Goal: Task Accomplishment & Management: Manage account settings

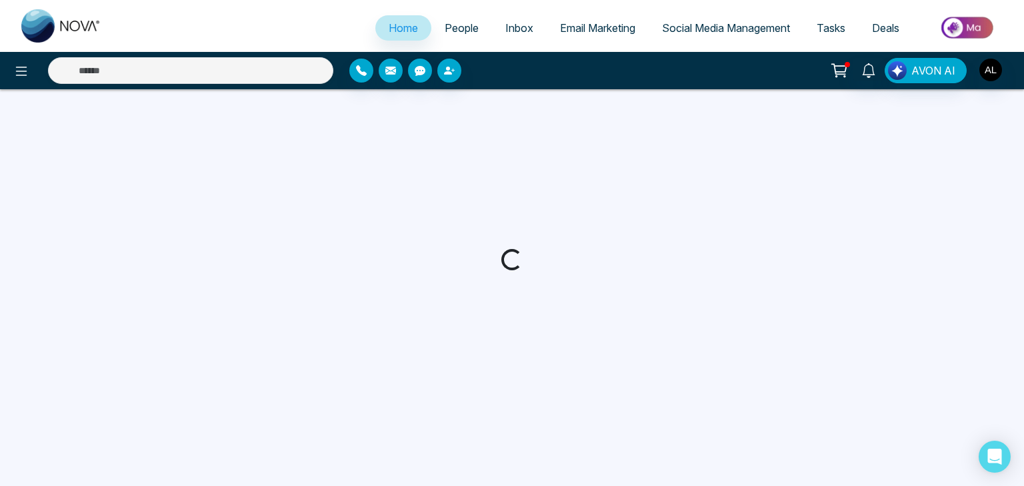
select select "*"
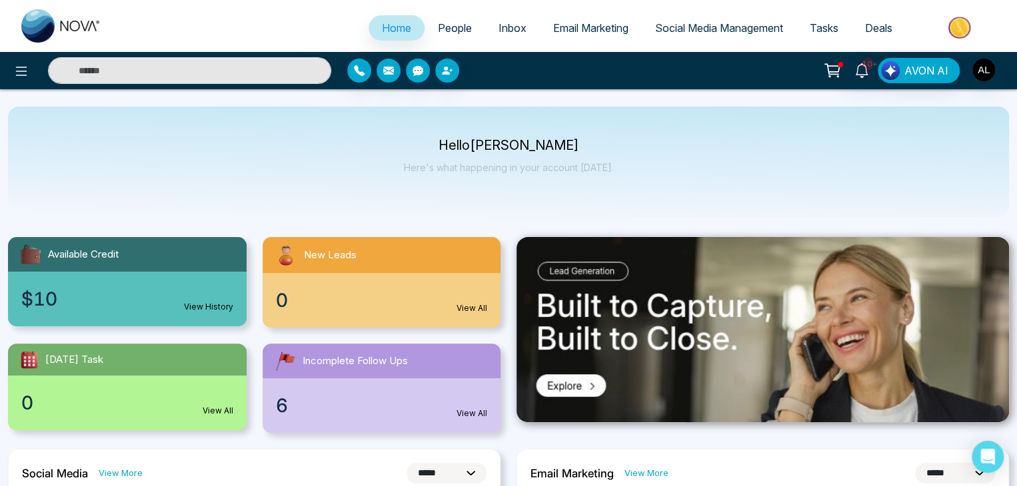
click at [573, 31] on span "Email Marketing" at bounding box center [590, 27] width 75 height 13
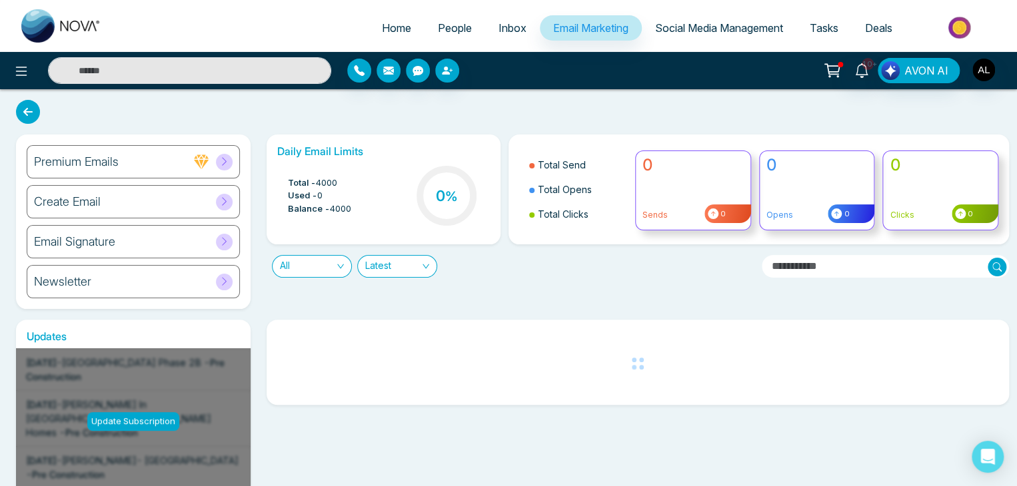
click at [189, 165] on div "Premium Emails" at bounding box center [133, 161] width 213 height 33
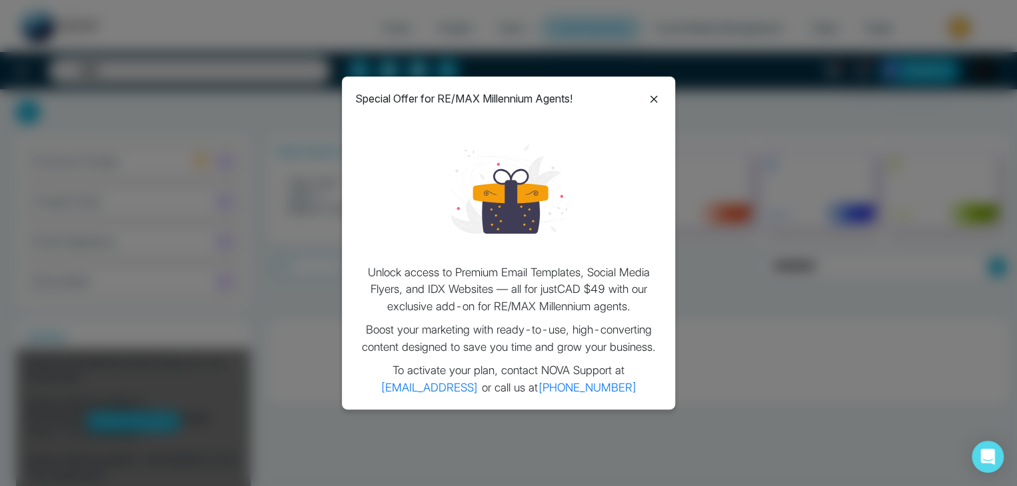
click at [648, 102] on icon at bounding box center [654, 99] width 16 height 16
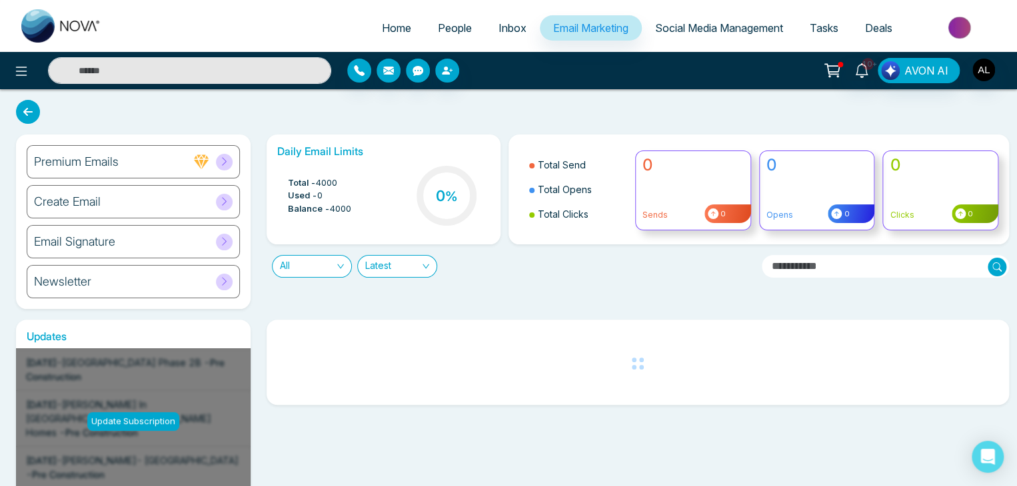
click at [163, 274] on div "Newsletter" at bounding box center [133, 281] width 213 height 33
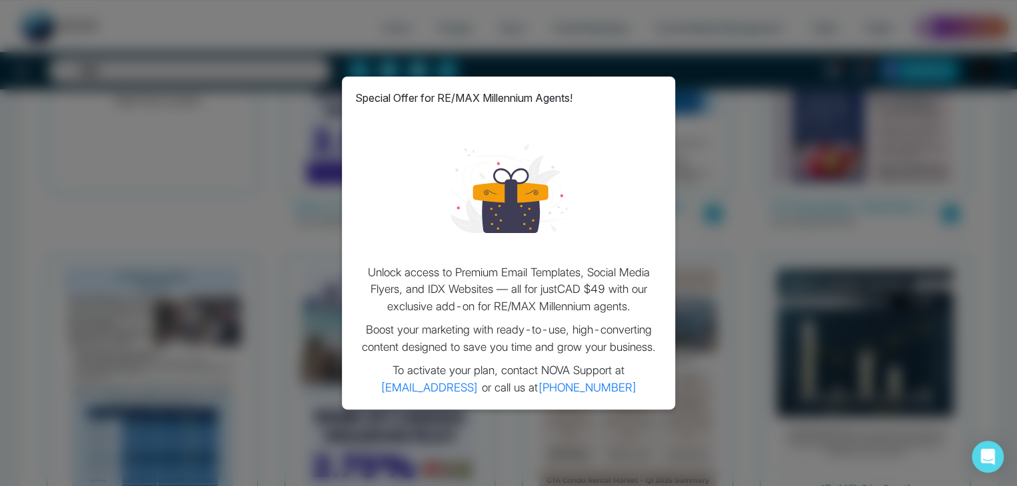
scroll to position [253, 0]
click at [652, 94] on div "Special Offer for RE/MAX Millennium Agents!" at bounding box center [508, 98] width 307 height 16
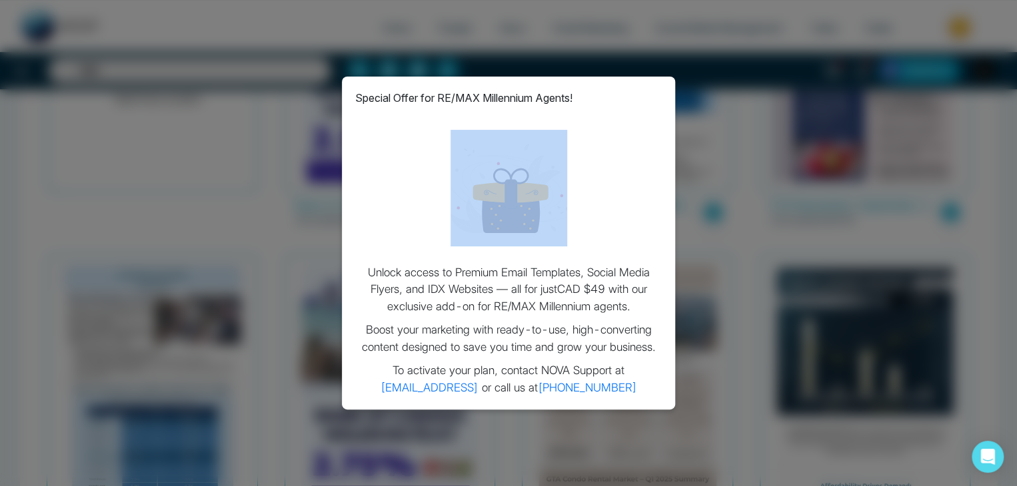
click at [652, 94] on div "Special Offer for RE/MAX Millennium Agents!" at bounding box center [508, 98] width 307 height 16
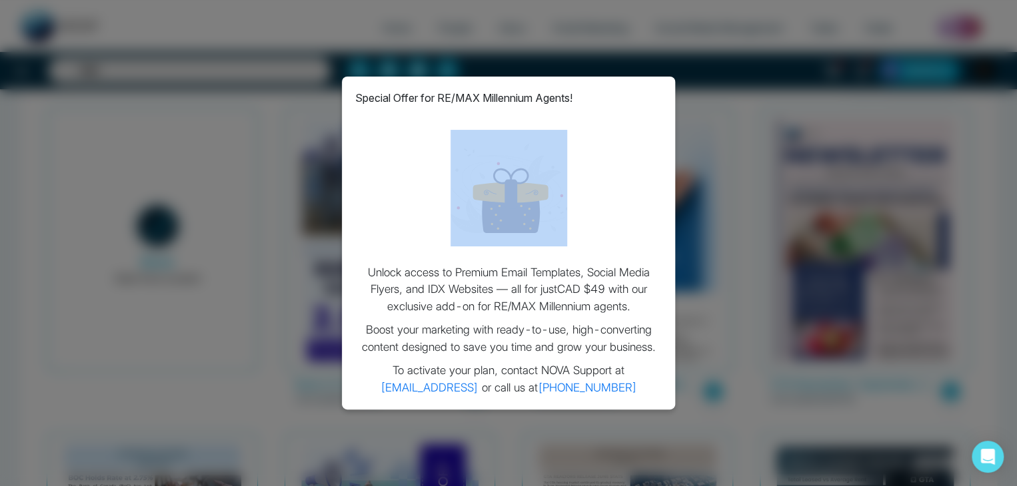
scroll to position [0, 0]
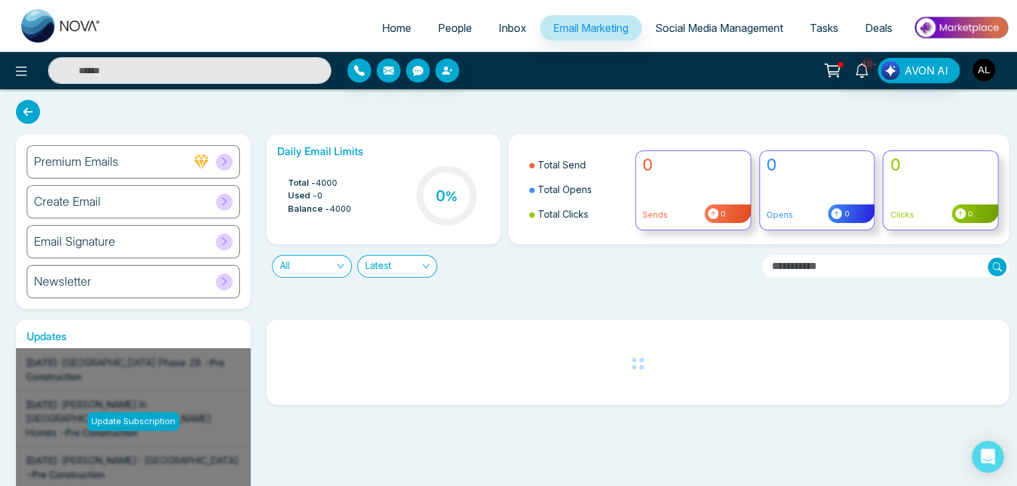
click at [987, 78] on img "button" at bounding box center [983, 70] width 23 height 23
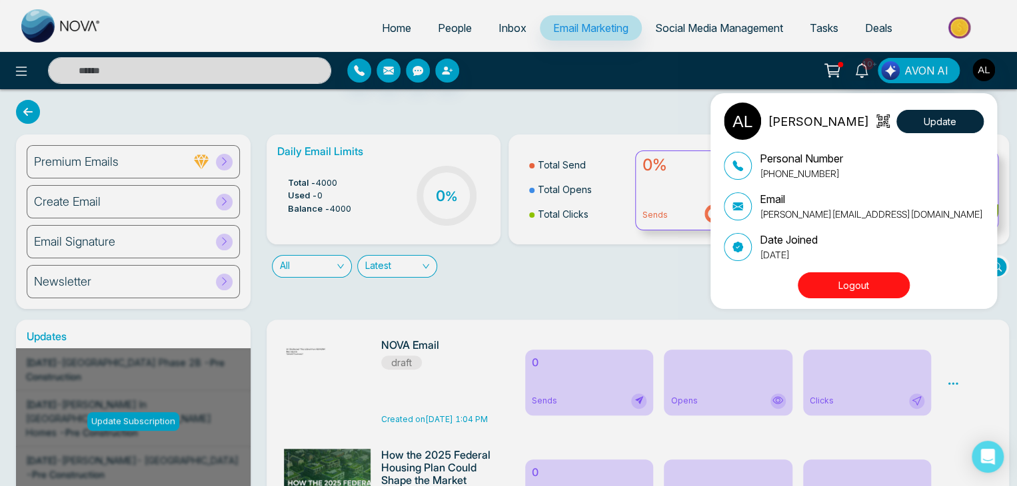
click at [622, 267] on div "ADMIN [PERSON_NAME] Update Personal Number [PHONE_NUMBER] Email [PERSON_NAME][E…" at bounding box center [508, 243] width 1017 height 486
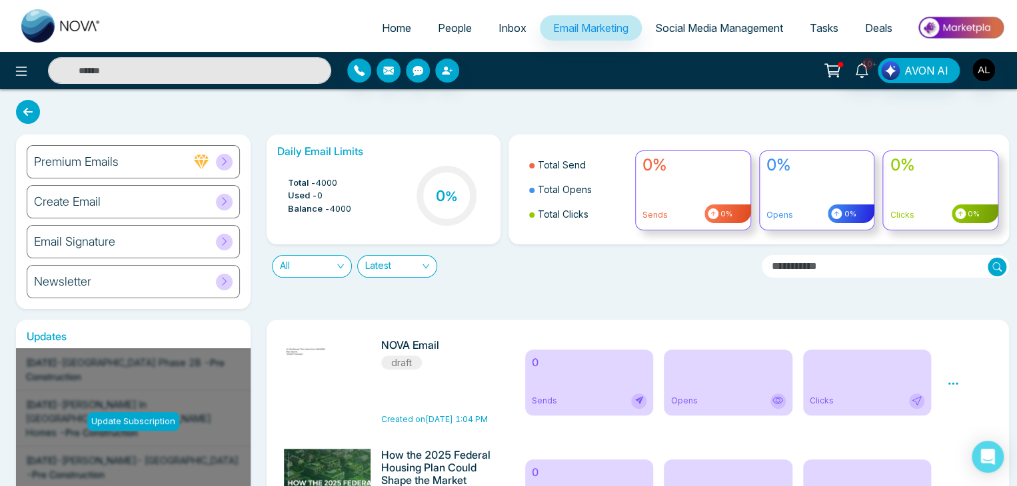
click at [613, 261] on div "All Latest" at bounding box center [509, 261] width 500 height 33
click at [987, 67] on img "button" at bounding box center [983, 70] width 23 height 23
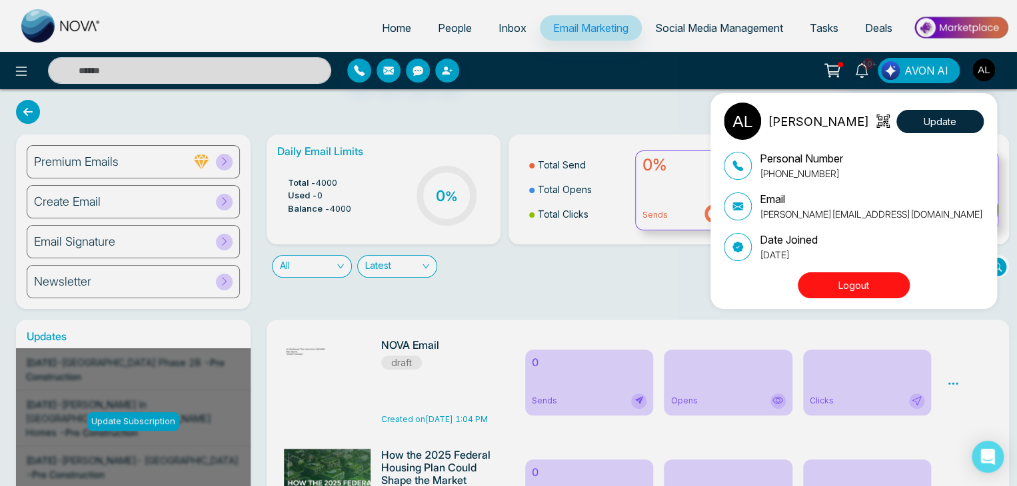
click at [877, 292] on button "Logout" at bounding box center [854, 286] width 112 height 26
